Goal: Use online tool/utility: Utilize a website feature to perform a specific function

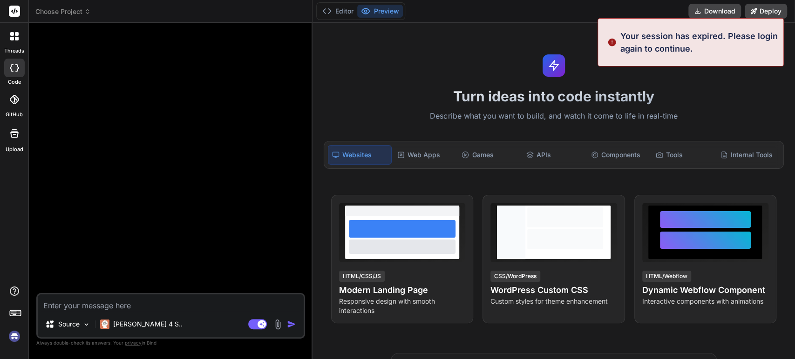
type textarea "x"
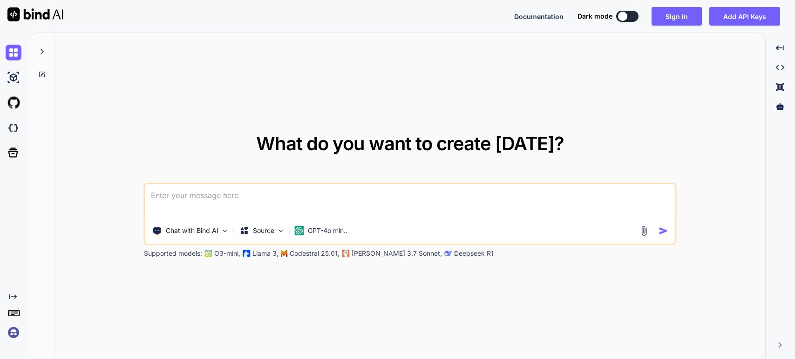
type textarea "x"
click at [159, 199] on textarea at bounding box center [409, 201] width 529 height 34
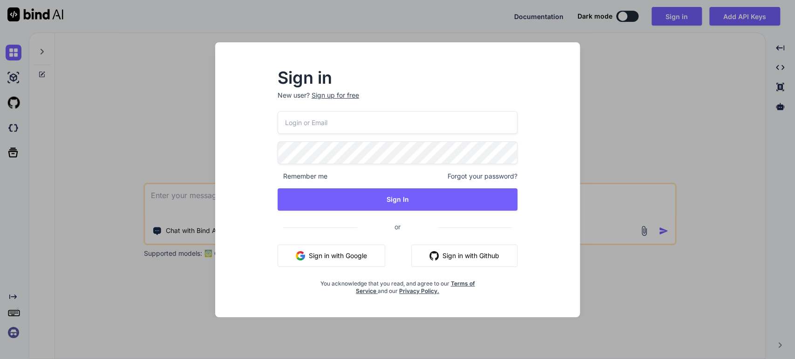
click at [312, 123] on input "email" at bounding box center [397, 122] width 240 height 23
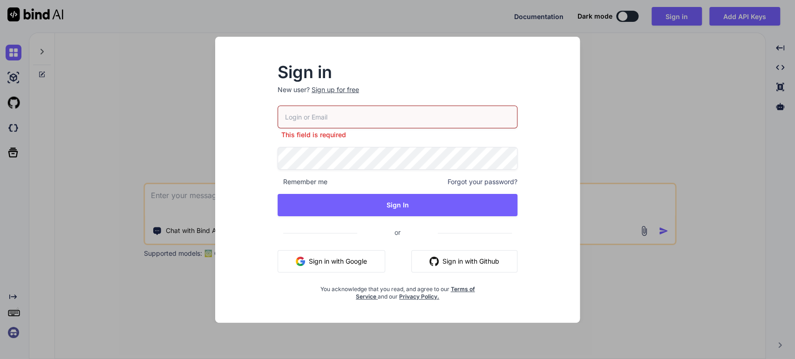
type input "tamir@efa.co.il"
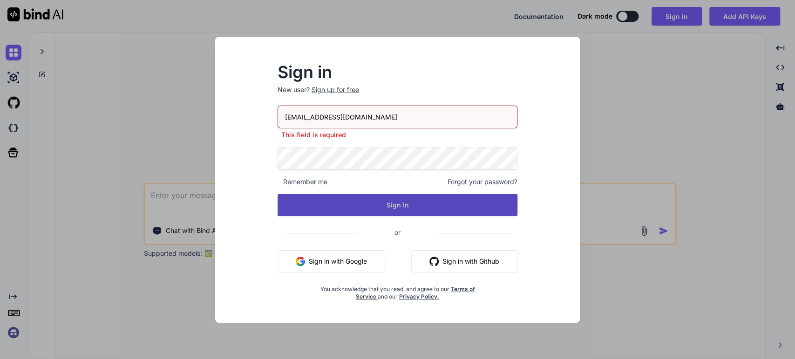
click at [387, 208] on button "Sign In" at bounding box center [397, 205] width 240 height 22
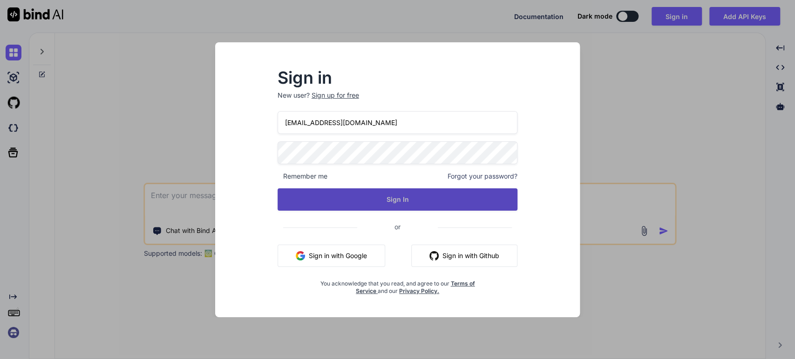
click at [359, 196] on button "Sign In" at bounding box center [397, 200] width 240 height 22
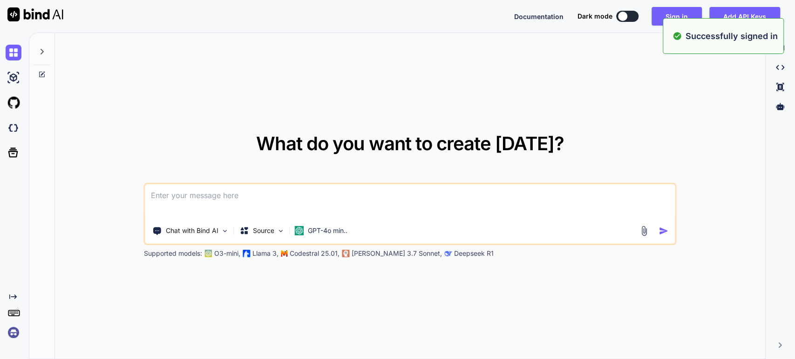
drag, startPoint x: 204, startPoint y: 204, endPoint x: 201, endPoint y: 199, distance: 6.1
click at [204, 204] on textarea at bounding box center [409, 201] width 529 height 34
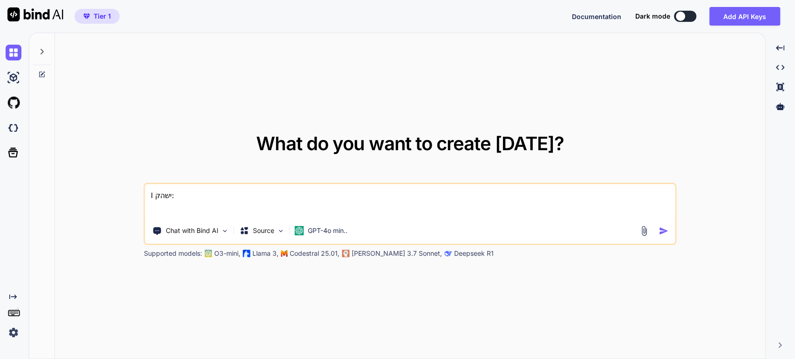
click at [162, 195] on textarea "I ישהק:" at bounding box center [409, 201] width 529 height 34
click at [162, 192] on textarea "I ישהק:" at bounding box center [409, 201] width 529 height 34
click at [217, 196] on textarea "I have:" at bounding box center [409, 201] width 529 height 34
paste textarea "<?php defined('_JEXEC') OR defined('_VALID_MOS') OR die( "Direct Access Is Not …"
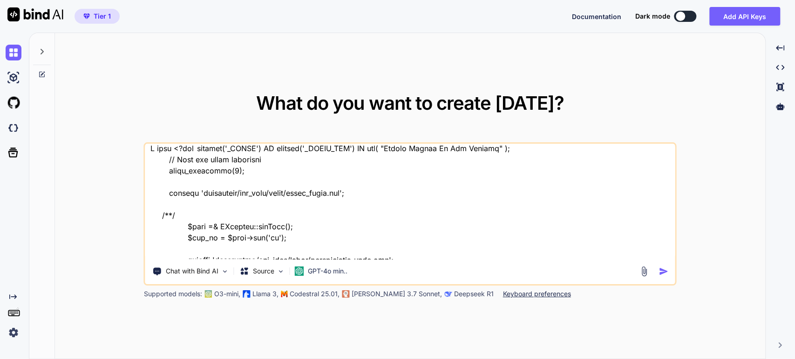
scroll to position [5631, 0]
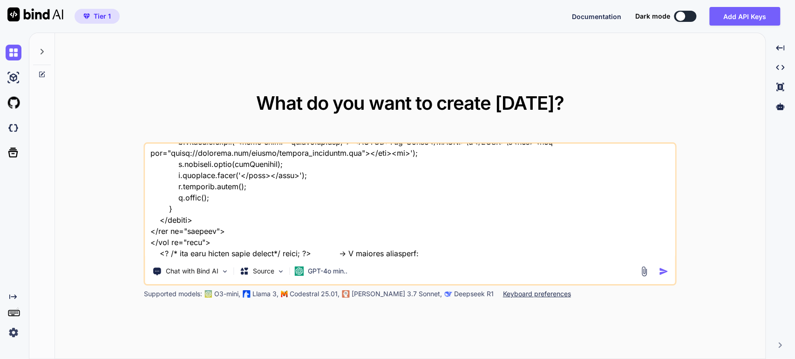
paste textarea "<?php defined('_JEXEC') OR defined('_VALID_MOS') OR die( "Direct Access Is Not …"
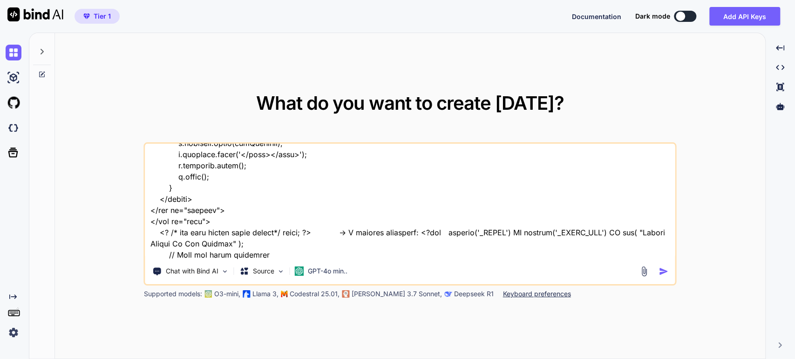
scroll to position [12211, 0]
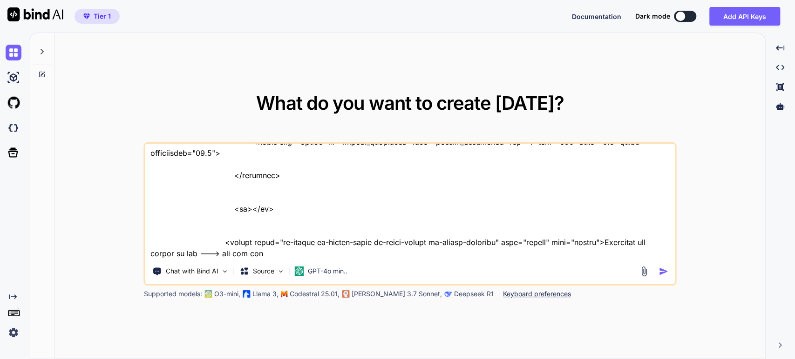
type textarea "I have <?php defined('_JEXEC') OR defined('_VALID_MOS') OR die( "Direct Access …"
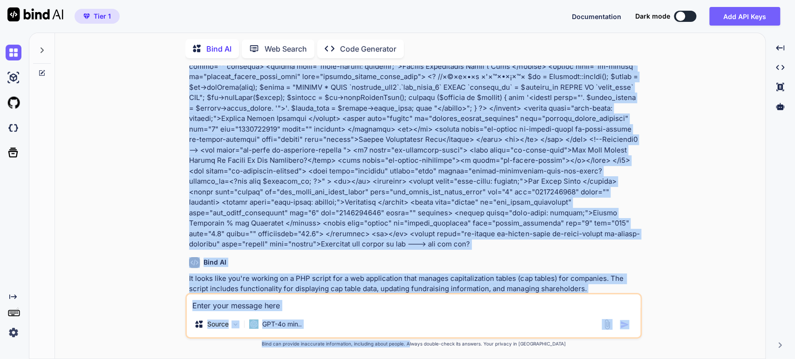
scroll to position [2921, 0]
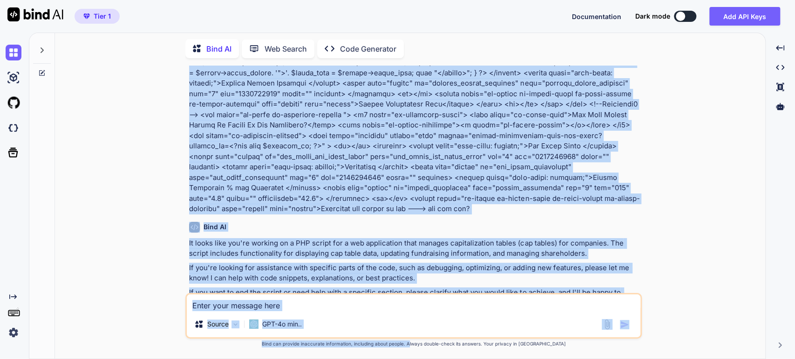
drag, startPoint x: 409, startPoint y: 215, endPoint x: 428, endPoint y: 370, distance: 156.6
click at [428, 359] on html "Tier 1 Documentation Dark mode Add API Keys Created with Pixso. Created with Pi…" at bounding box center [397, 179] width 795 height 359
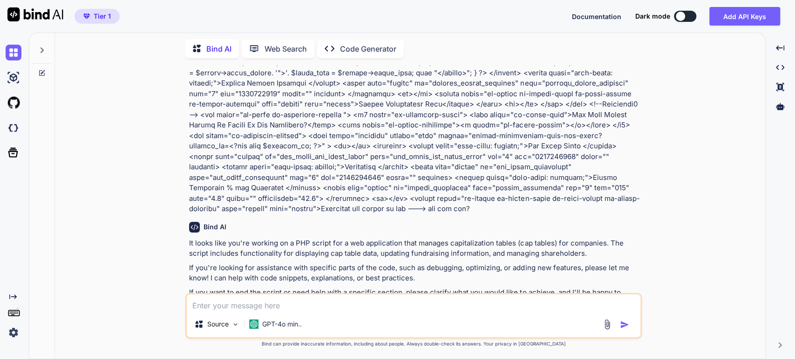
click at [236, 307] on textarea at bounding box center [413, 303] width 453 height 17
type textarea "t"
type textarea "I wanted to give the first more functionality given the php and original style"
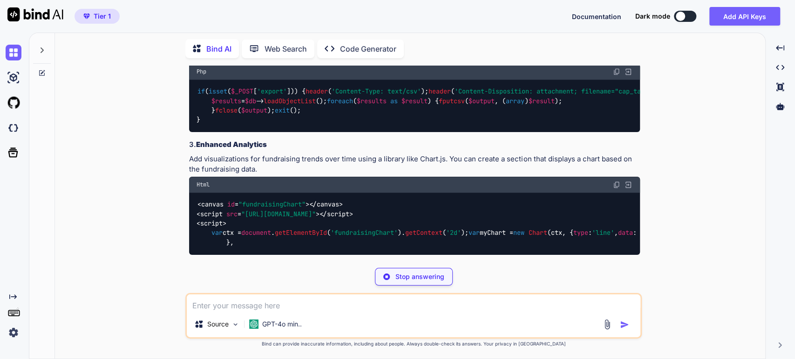
scroll to position [3470, 0]
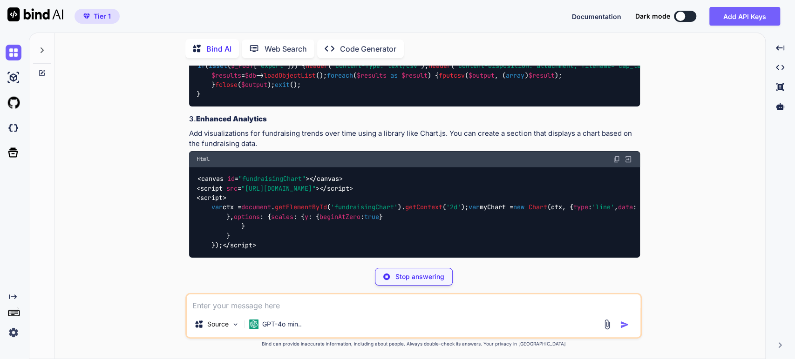
click at [425, 277] on p "Stop answering" at bounding box center [419, 276] width 49 height 9
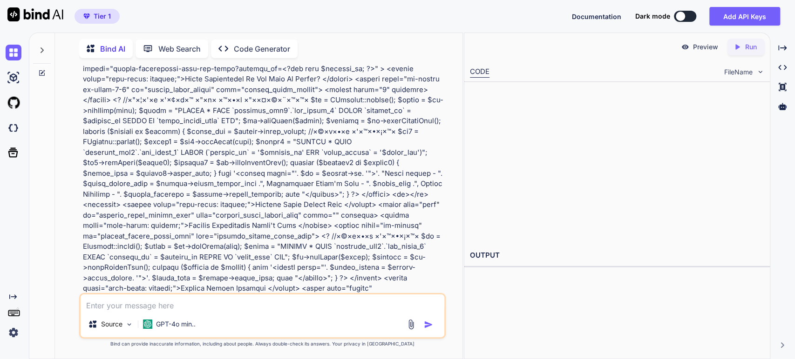
scroll to position [4278, 0]
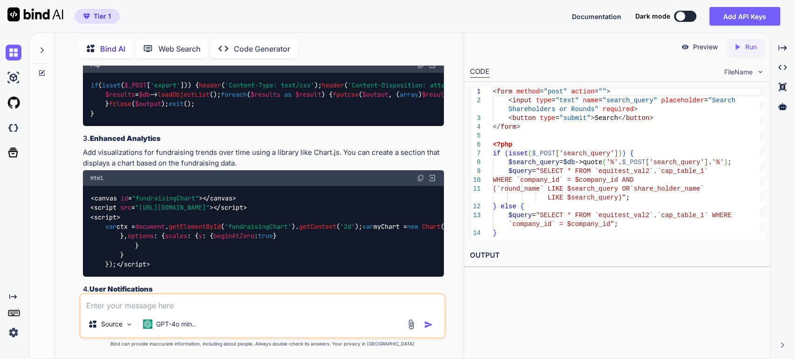
click at [174, 304] on textarea at bounding box center [263, 303] width 364 height 17
drag, startPoint x: 138, startPoint y: 307, endPoint x: 15, endPoint y: 310, distance: 122.5
click at [15, 310] on div "Created with Pixso. Bind AI Web Search Created with Pixso. Code Generator You B…" at bounding box center [397, 196] width 795 height 327
paste textarea "I have: keep my php format, since it's part of bigger app. use the uikit. can y…"
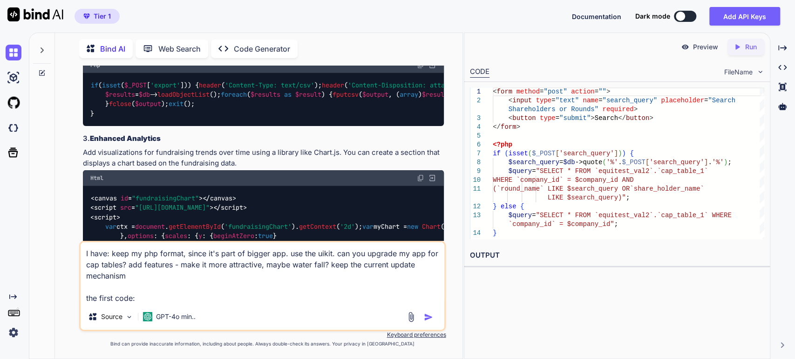
paste textarea "<?php defined('_JEXEC') OR defined('_VALID_MOS') OR die( "Direct Access Is Not …"
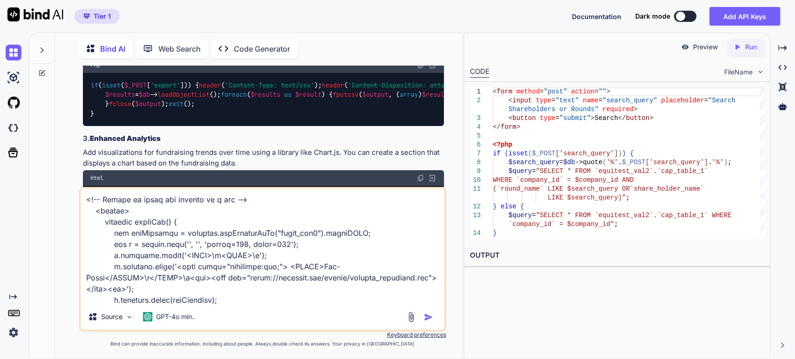
scroll to position [6067, 0]
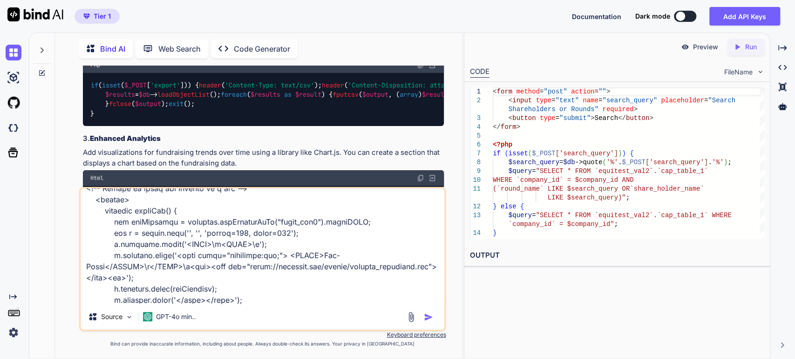
type textarea "I have: keep my php format, since it's part of bigger app. use the uikit. can y…"
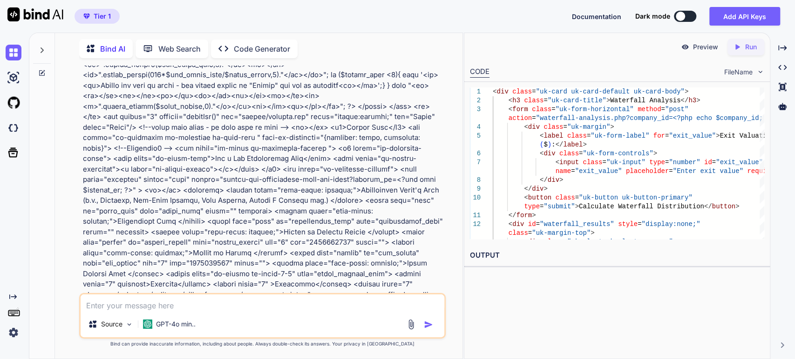
scroll to position [5319, 0]
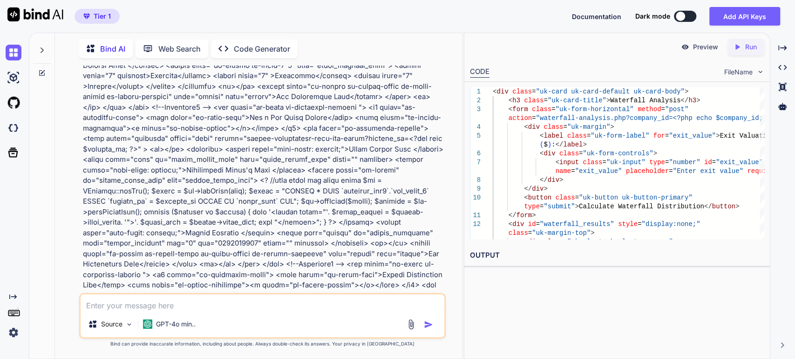
drag, startPoint x: 262, startPoint y: 209, endPoint x: 238, endPoint y: 200, distance: 24.9
click at [275, 350] on div "You Bind AI It looks like you're working on a PHP script for a web application …" at bounding box center [262, 212] width 367 height 293
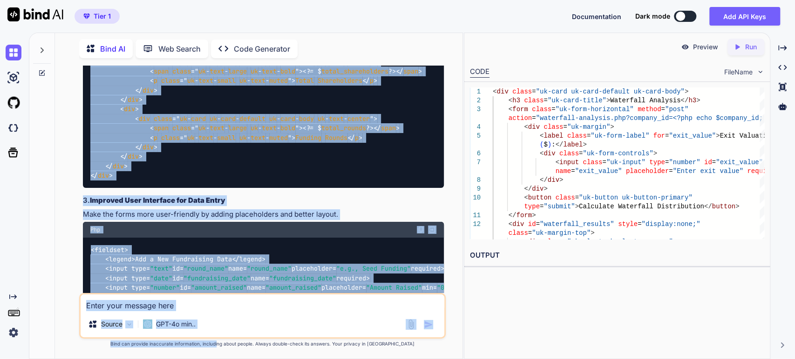
scroll to position [7561, 0]
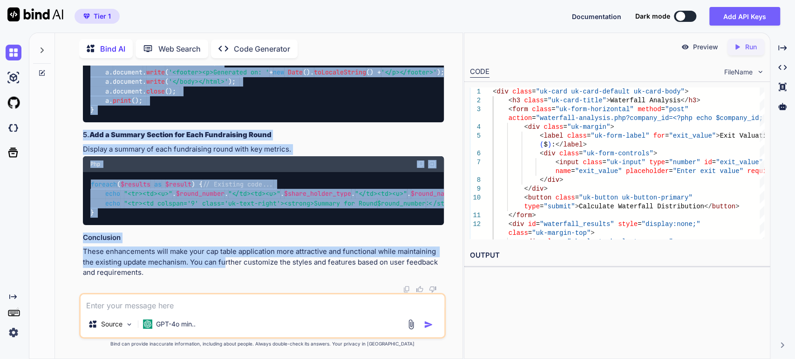
drag, startPoint x: 237, startPoint y: 180, endPoint x: 225, endPoint y: 261, distance: 82.4
click at [225, 261] on div "You Bind AI It looks like you're working on a PHP script for a web application …" at bounding box center [263, 180] width 365 height 228
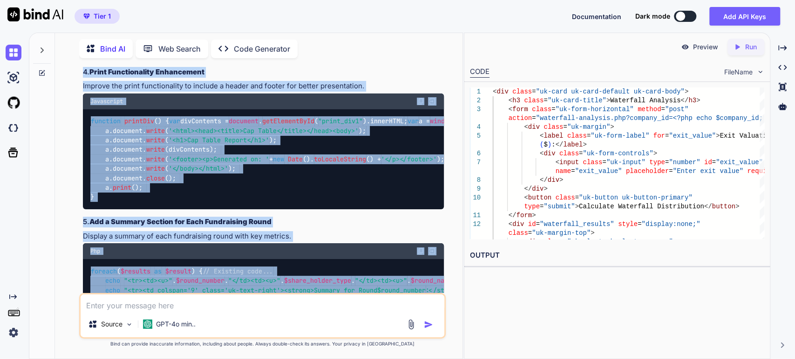
scroll to position [7148, 0]
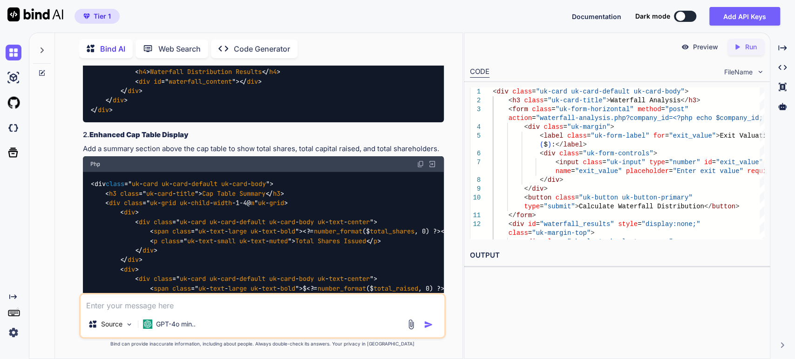
scroll to position [6682, 0]
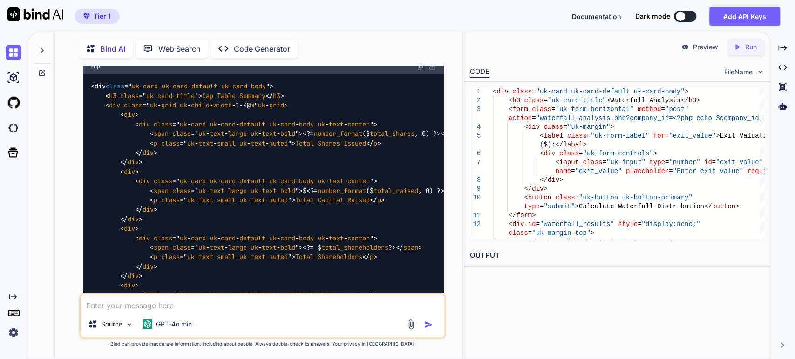
click at [142, 301] on textarea at bounding box center [263, 303] width 364 height 17
type textarea "can you rewrite my all code?"
click at [155, 324] on div "GPT-4o min.." at bounding box center [169, 324] width 53 height 9
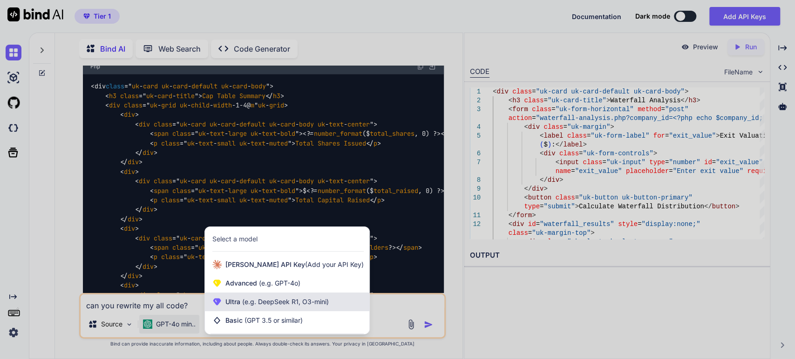
click at [261, 302] on span "(e.g. DeepSeek R1, O3-mini)" at bounding box center [284, 302] width 88 height 8
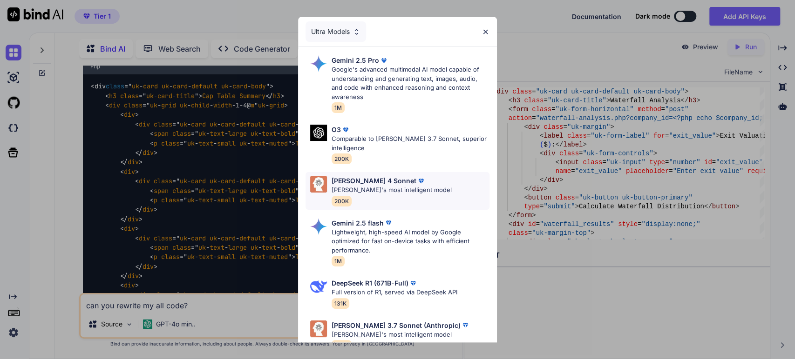
click at [343, 190] on p "Claude's most intelligent model" at bounding box center [391, 190] width 120 height 9
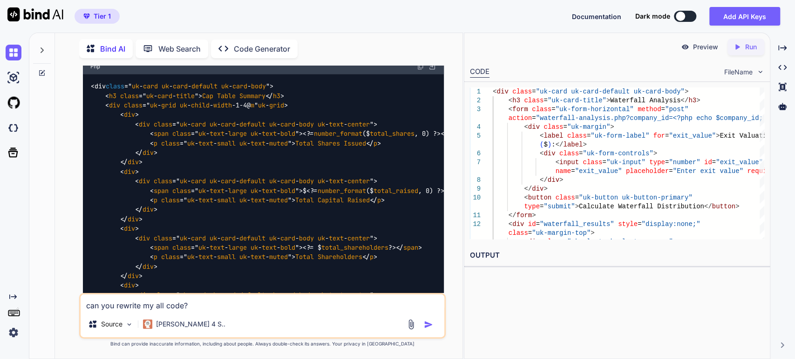
click at [427, 326] on img "button" at bounding box center [428, 324] width 9 height 9
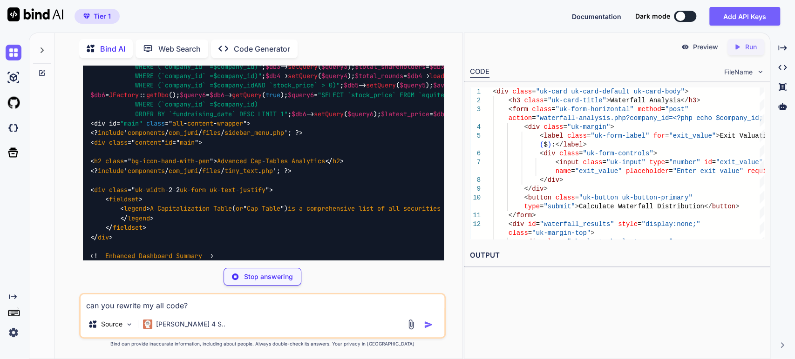
scroll to position [7787, 0]
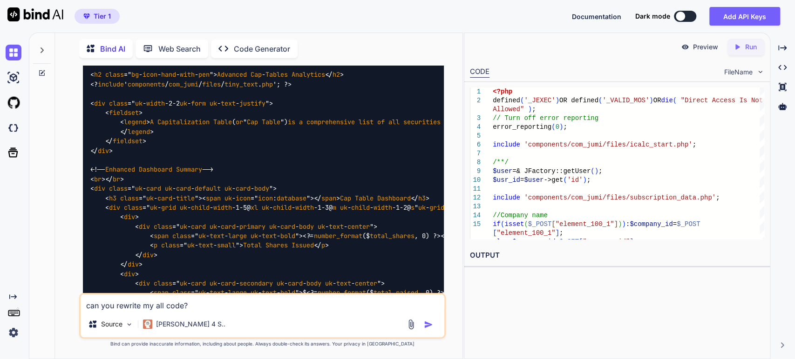
click at [205, 308] on textarea "can you rewrite my all code?" at bounding box center [263, 303] width 364 height 17
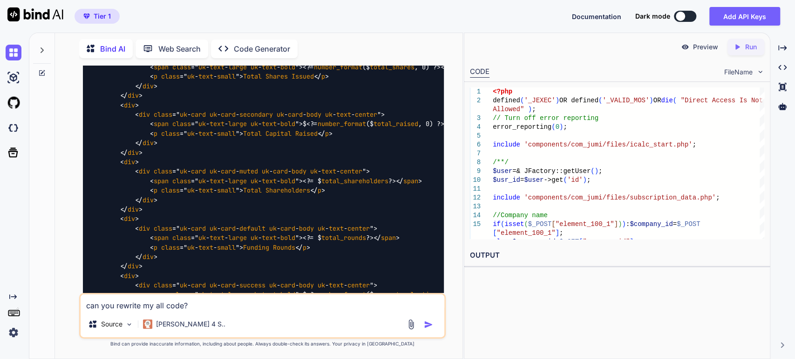
scroll to position [8149, 0]
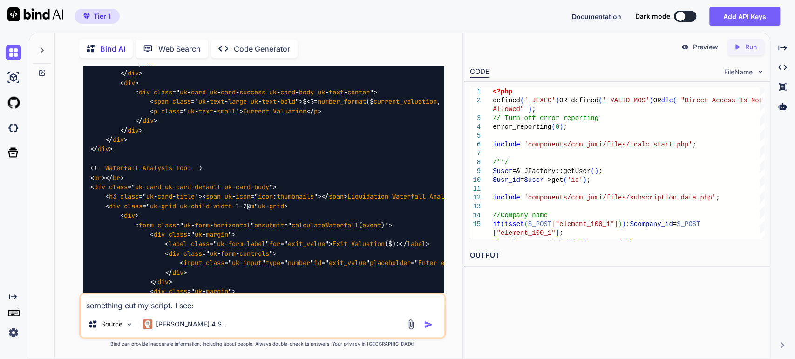
paste textarea "Add a New Share Holder '); a.document.write(' Cap Table Report '); a.document.w…"
type textarea "something cut my script. I see: Add a New Share Holder '); a.document.write(' C…"
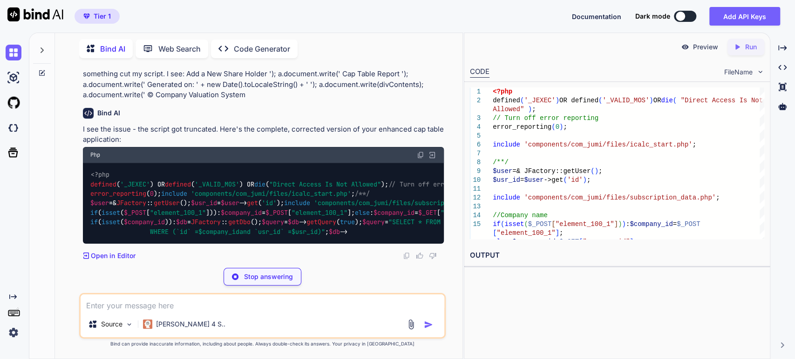
scroll to position [15146, 0]
